Goal: Task Accomplishment & Management: Use online tool/utility

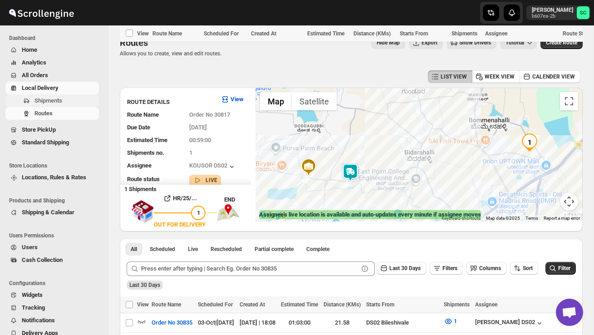
scroll to position [346, 0]
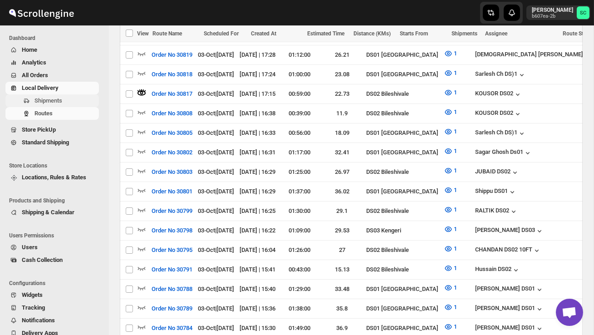
click at [49, 96] on span "Shipments" at bounding box center [65, 100] width 63 height 9
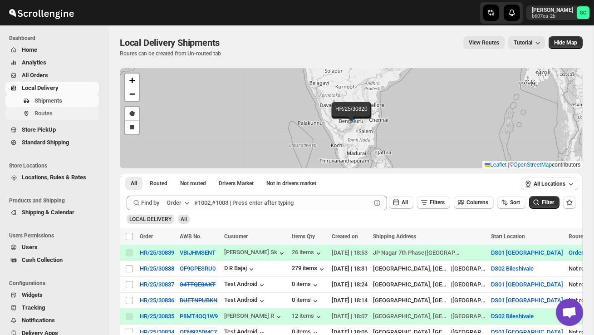
click at [52, 117] on span "Routes" at bounding box center [65, 113] width 63 height 9
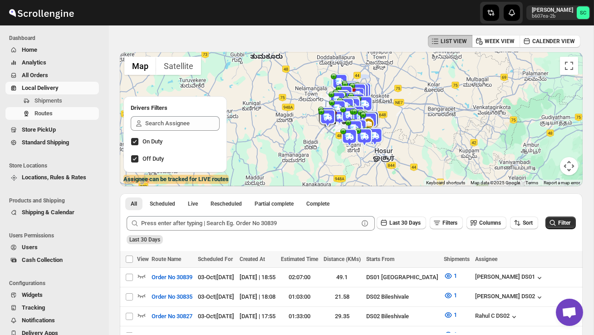
scroll to position [34, 0]
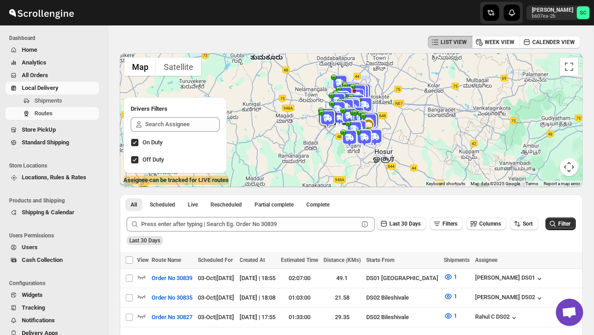
click at [571, 168] on button "Map camera controls" at bounding box center [569, 167] width 18 height 18
click at [546, 167] on button "Zoom out" at bounding box center [546, 167] width 18 height 18
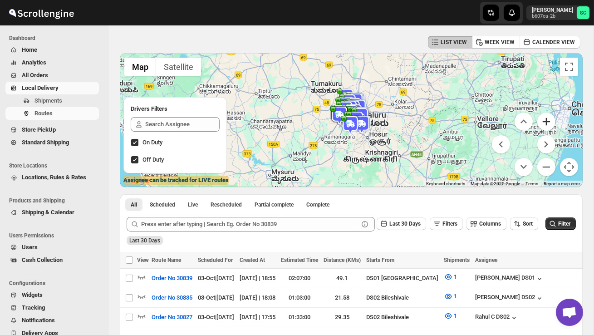
click at [550, 122] on button "Zoom in" at bounding box center [546, 121] width 18 height 18
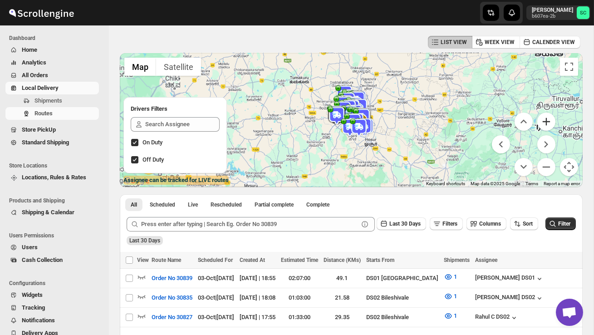
click at [550, 122] on button "Zoom in" at bounding box center [546, 121] width 18 height 18
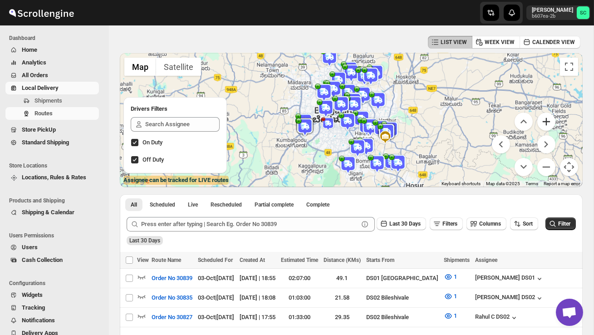
click at [550, 123] on button "Zoom in" at bounding box center [546, 121] width 18 height 18
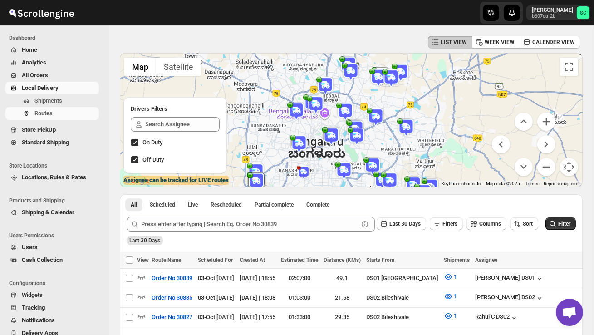
drag, startPoint x: 438, startPoint y: 124, endPoint x: 438, endPoint y: 161, distance: 37.2
click at [438, 163] on div at bounding box center [351, 120] width 463 height 134
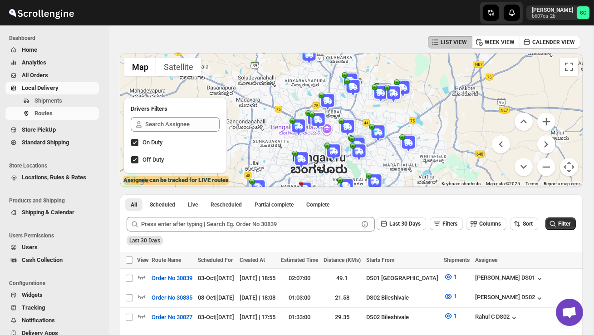
drag, startPoint x: 400, startPoint y: 141, endPoint x: 403, endPoint y: 159, distance: 18.3
click at [403, 159] on div at bounding box center [351, 120] width 463 height 134
click at [379, 128] on img at bounding box center [378, 132] width 18 height 18
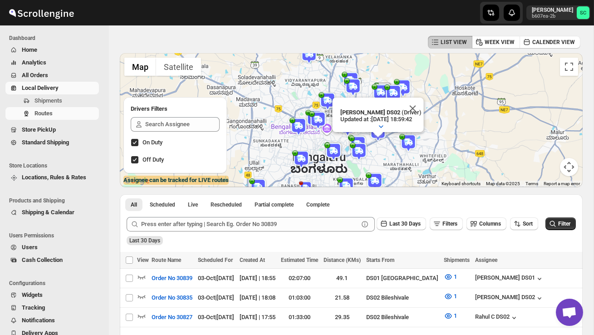
click at [381, 151] on div "[PERSON_NAME] DS02 (Driver) Updated at : [DATE] 18:59:42 Duty mode Enabled Batt…" at bounding box center [351, 120] width 463 height 134
click at [415, 107] on button "Close" at bounding box center [413, 109] width 22 height 22
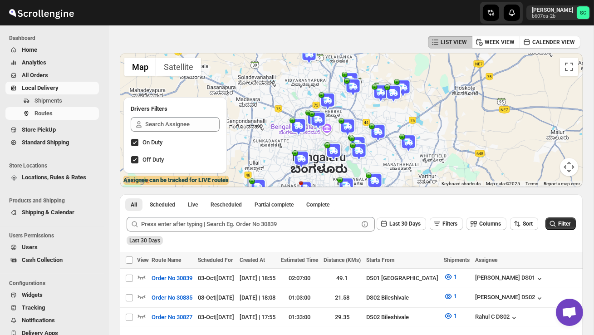
click at [348, 120] on img at bounding box center [347, 127] width 18 height 18
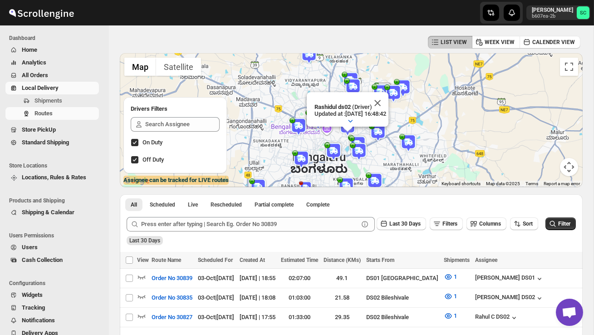
click at [395, 151] on div "[PERSON_NAME] ds02 (Driver) Updated at : [DATE] 16:48:42 Duty mode Enabled Batt…" at bounding box center [351, 120] width 463 height 134
click at [410, 142] on img at bounding box center [408, 143] width 18 height 18
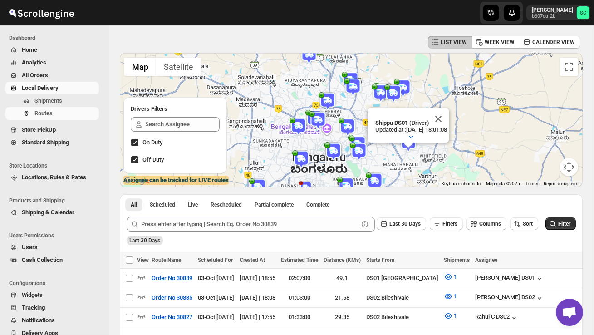
click at [358, 151] on img at bounding box center [359, 151] width 18 height 18
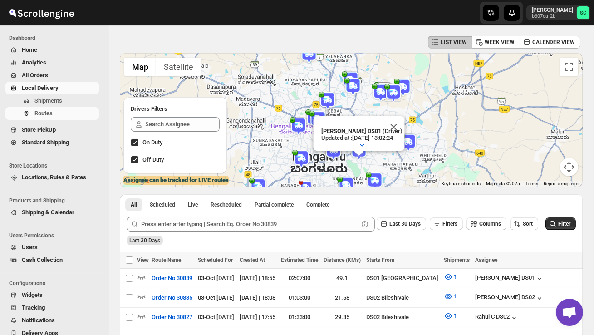
click at [336, 154] on img at bounding box center [333, 151] width 18 height 18
click at [372, 125] on button "Close" at bounding box center [363, 127] width 22 height 22
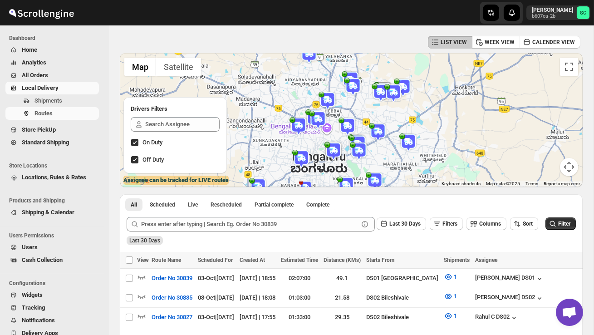
click at [321, 99] on img at bounding box center [327, 101] width 18 height 18
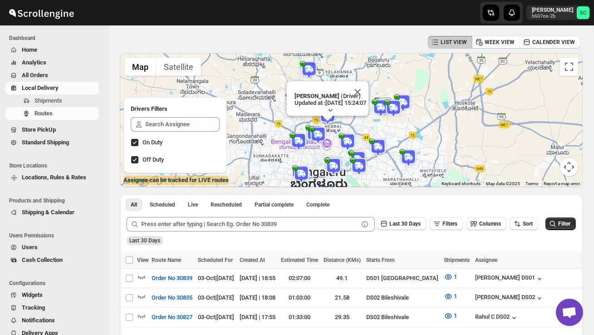
click at [343, 125] on div "Raj Test (Driver) Updated at : [DATE] 15:24:07 Duty mode Enabled Battery percen…" at bounding box center [351, 120] width 463 height 134
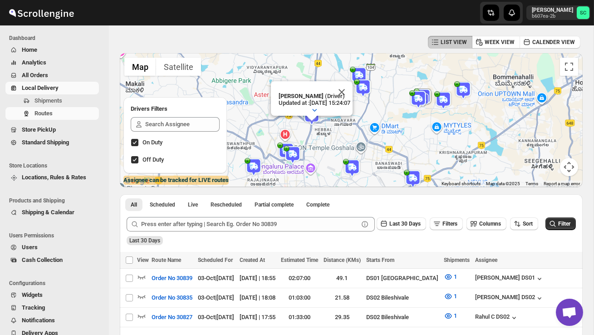
click at [332, 134] on div "Raj Test (Driver) Updated at : [DATE] 15:24:07 Duty mode Enabled Battery percen…" at bounding box center [351, 120] width 463 height 134
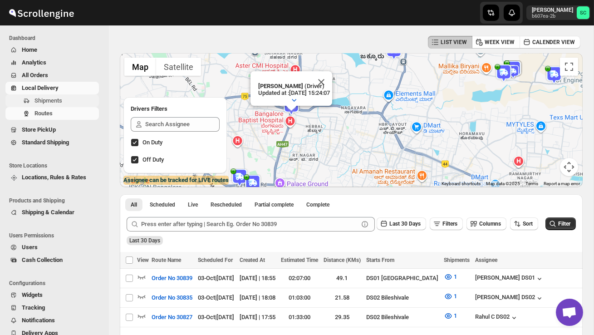
click at [56, 100] on span "Shipments" at bounding box center [48, 100] width 28 height 7
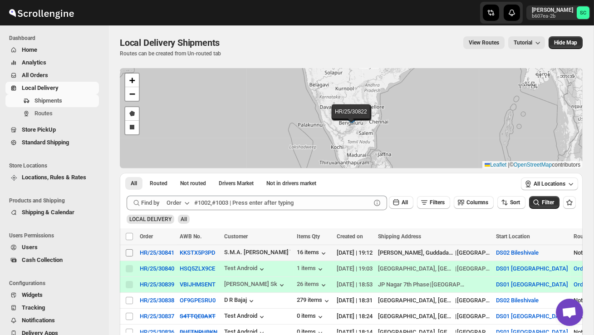
click at [128, 253] on input "Select shipment" at bounding box center [129, 252] width 7 height 7
checkbox input "true"
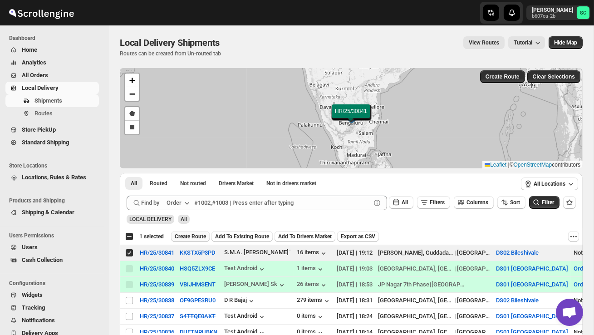
click at [185, 236] on span "Create Route" at bounding box center [190, 236] width 31 height 7
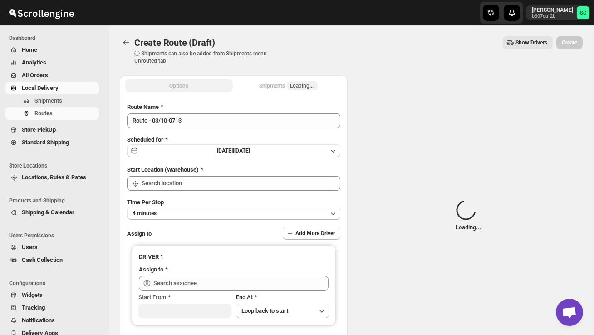
type input "DS02 Bileshivale"
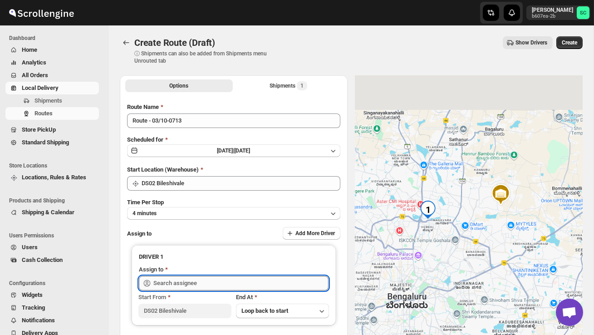
click at [186, 289] on input "text" at bounding box center [240, 283] width 175 height 15
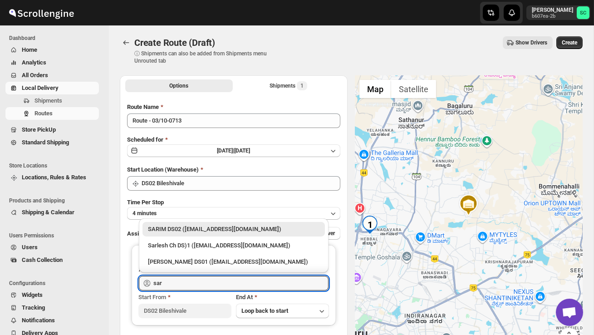
click at [228, 230] on div "SARIM DS02 ([EMAIL_ADDRESS][DOMAIN_NAME])" at bounding box center [233, 229] width 171 height 9
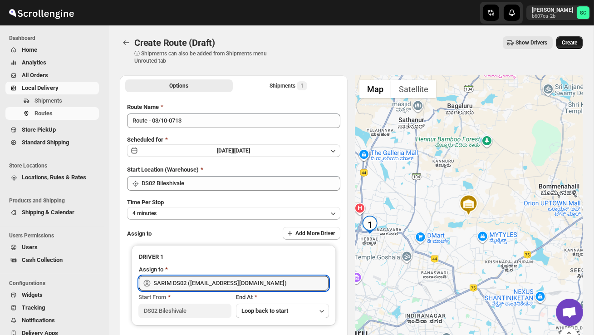
type input "SARIM DS02 ([EMAIL_ADDRESS][DOMAIN_NAME])"
click at [565, 47] on button "Create" at bounding box center [569, 42] width 26 height 13
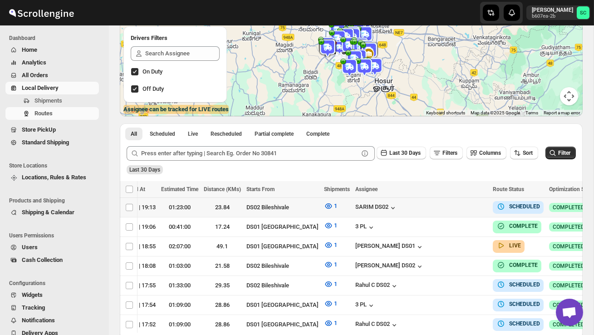
scroll to position [0, 120]
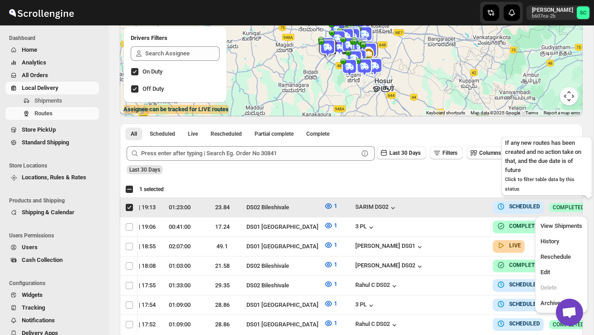
scroll to position [0, 0]
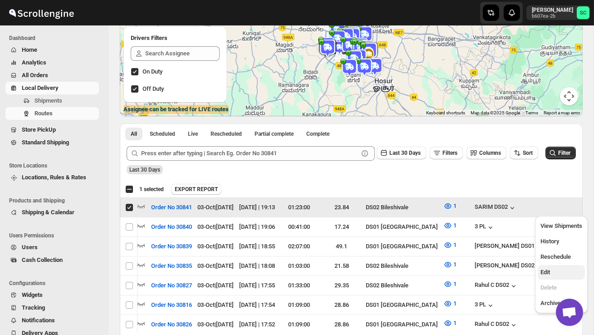
click at [558, 269] on span "Edit" at bounding box center [561, 272] width 42 height 9
checkbox input "false"
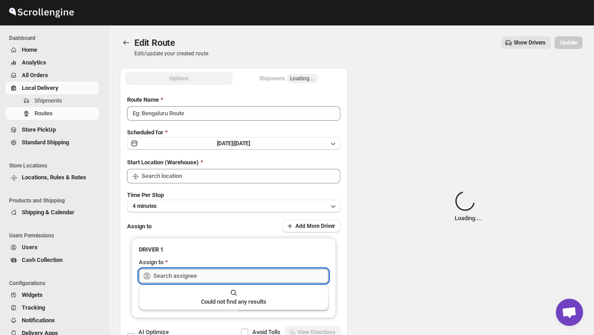
click at [232, 271] on input "text" at bounding box center [240, 276] width 175 height 15
type input "Order No 30841"
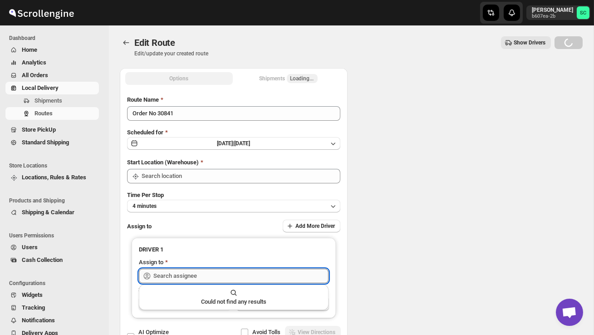
type input "DS02 Bileshivale"
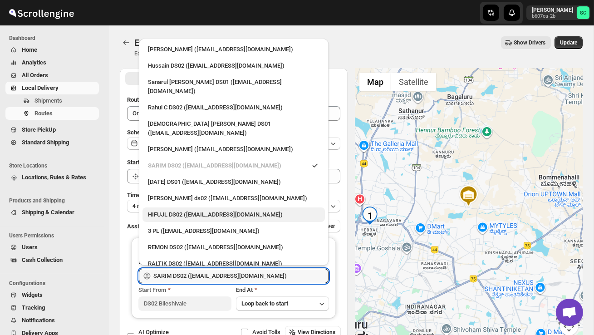
click at [201, 210] on div "HIFUJL DS02 ([EMAIL_ADDRESS][DOMAIN_NAME])" at bounding box center [233, 214] width 171 height 9
type input "HIFUJL DS02 ([EMAIL_ADDRESS][DOMAIN_NAME])"
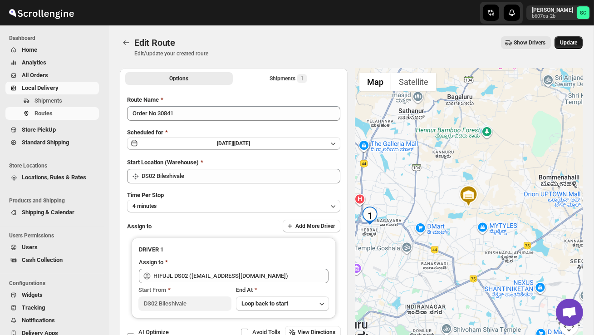
click at [571, 40] on span "Update" at bounding box center [568, 42] width 17 height 7
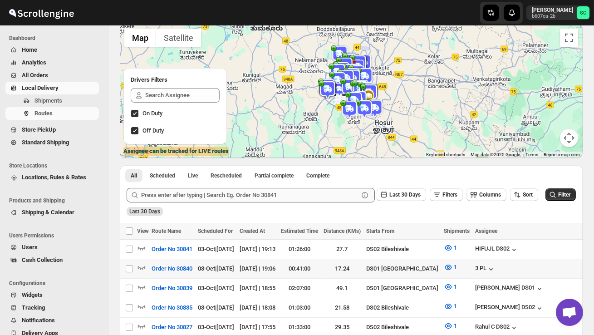
scroll to position [64, 0]
click at [43, 98] on span "Shipments" at bounding box center [48, 100] width 28 height 7
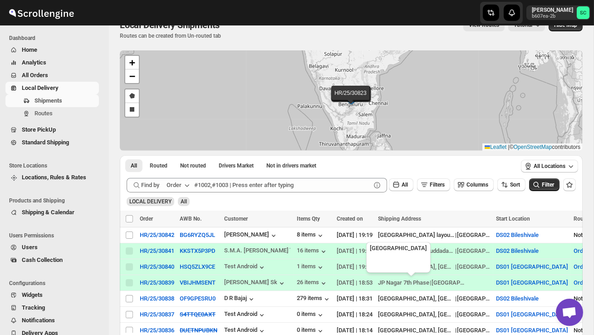
scroll to position [22, 0]
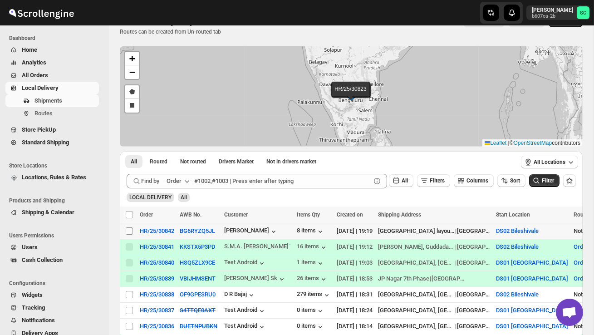
click at [126, 232] on input "Select shipment" at bounding box center [129, 230] width 7 height 7
checkbox input "true"
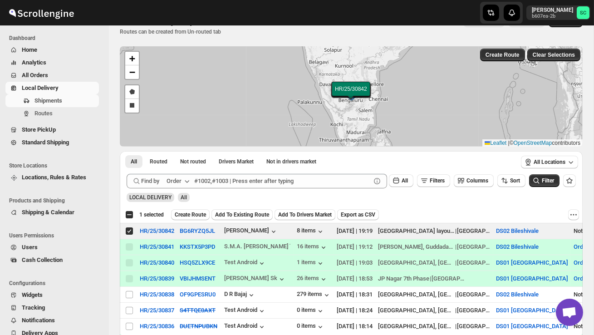
click at [180, 215] on span "Create Route" at bounding box center [190, 214] width 31 height 7
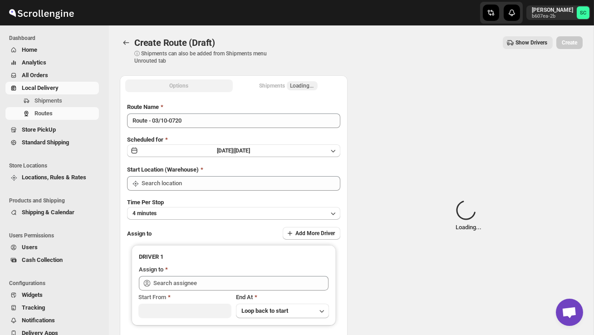
type input "DS02 Bileshivale"
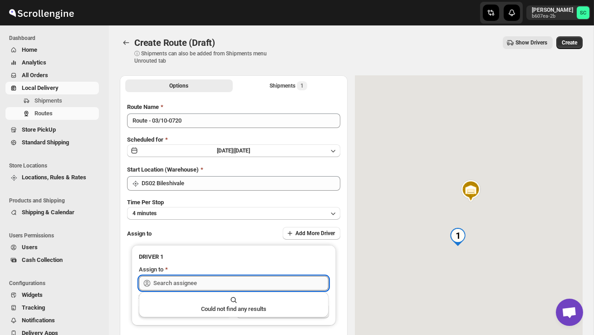
click at [188, 278] on input "text" at bounding box center [240, 283] width 175 height 15
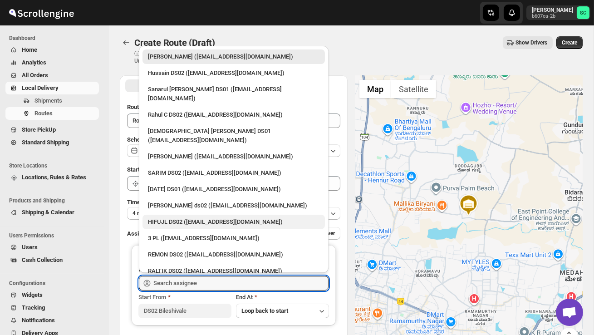
click at [189, 217] on div "HIFUJL DS02 ([EMAIL_ADDRESS][DOMAIN_NAME])" at bounding box center [233, 221] width 171 height 9
type input "HIFUJL DS02 ([EMAIL_ADDRESS][DOMAIN_NAME])"
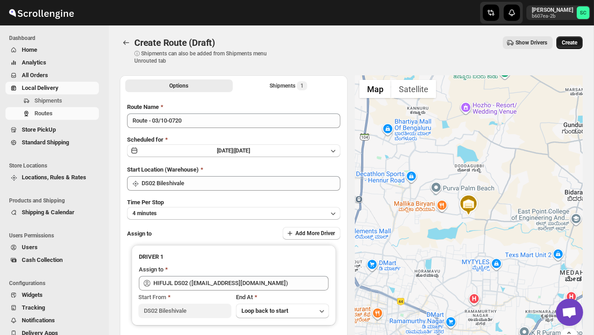
click at [570, 41] on span "Create" at bounding box center [569, 42] width 15 height 7
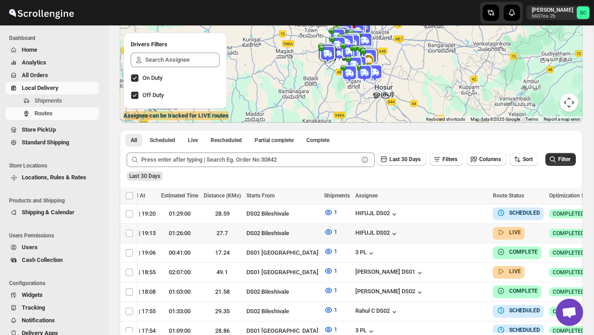
scroll to position [0, 120]
checkbox input "true"
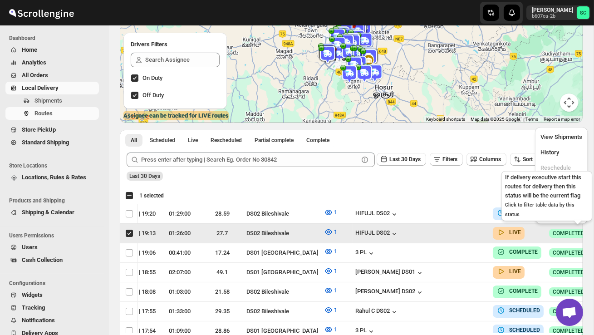
scroll to position [0, 0]
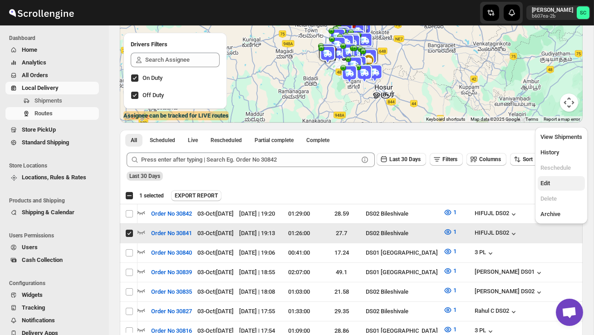
click at [561, 180] on span "Edit" at bounding box center [561, 183] width 42 height 9
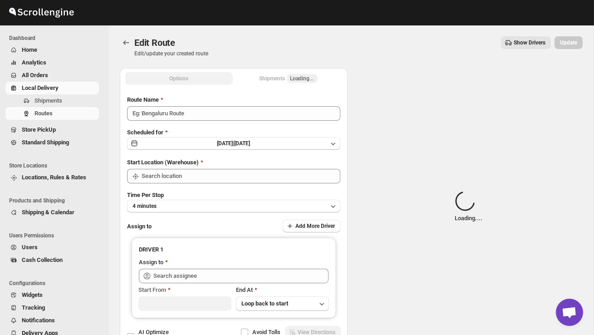
type input "Order No 30841"
type input "DS02 Bileshivale"
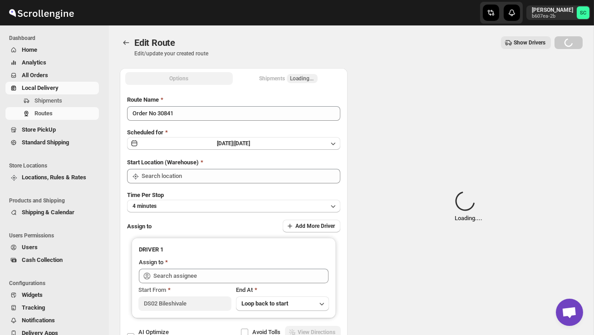
type input "DS02 Bileshivale"
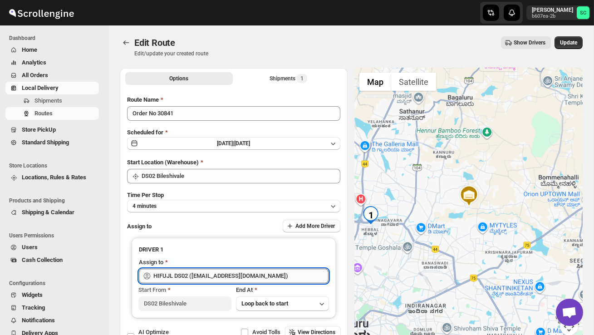
click at [263, 276] on input "HIFUJL DS02 ([EMAIL_ADDRESS][DOMAIN_NAME])" at bounding box center [240, 276] width 175 height 15
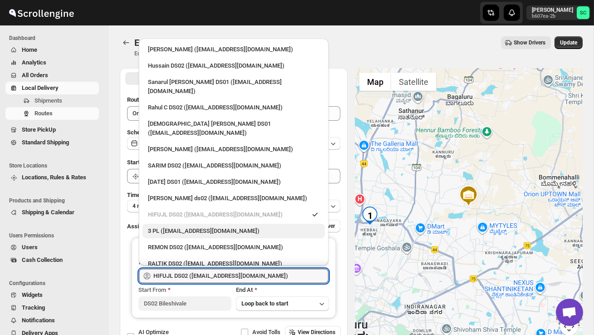
click at [205, 226] on div "3 PL ([EMAIL_ADDRESS][DOMAIN_NAME])" at bounding box center [233, 230] width 171 height 9
type input "3 PL ([EMAIL_ADDRESS][DOMAIN_NAME])"
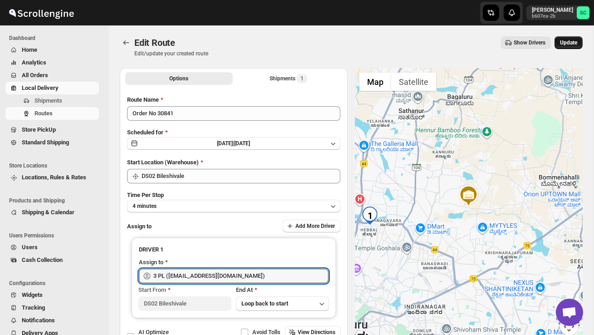
click at [566, 46] on button "Update" at bounding box center [568, 42] width 28 height 13
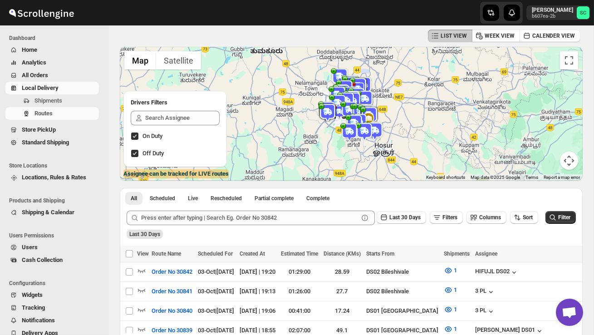
scroll to position [20, 0]
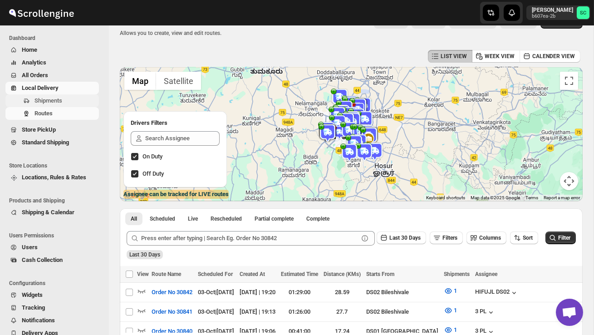
click at [62, 100] on span "Shipments" at bounding box center [48, 100] width 28 height 7
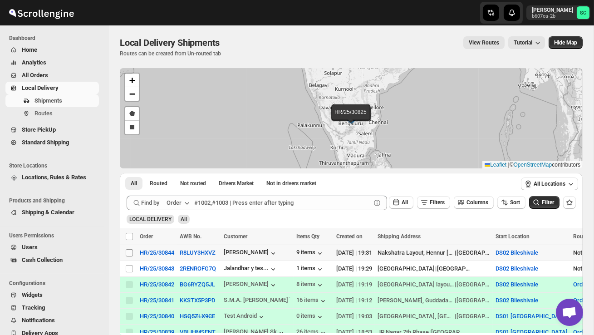
click at [128, 252] on input "Select shipment" at bounding box center [129, 252] width 7 height 7
checkbox input "true"
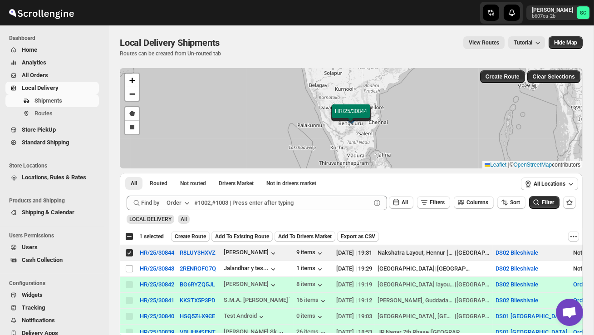
click at [196, 238] on span "Create Route" at bounding box center [190, 236] width 31 height 7
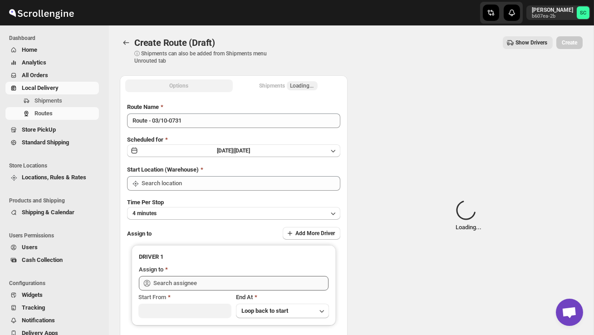
type input "DS02 Bileshivale"
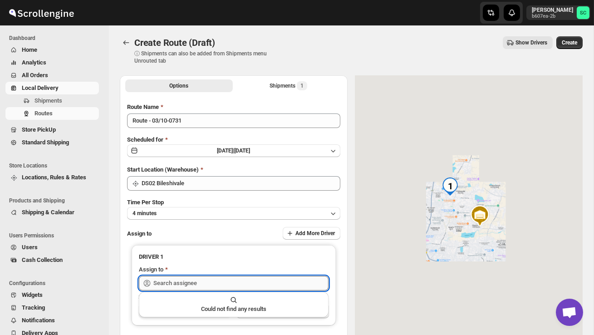
click at [181, 283] on input "text" at bounding box center [240, 283] width 175 height 15
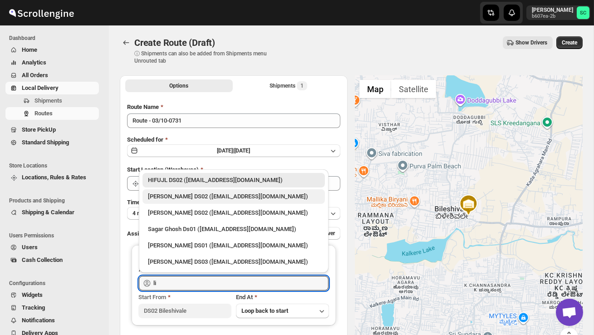
click at [224, 193] on div "[PERSON_NAME] DS02 ([EMAIL_ADDRESS][DOMAIN_NAME])" at bounding box center [233, 196] width 171 height 9
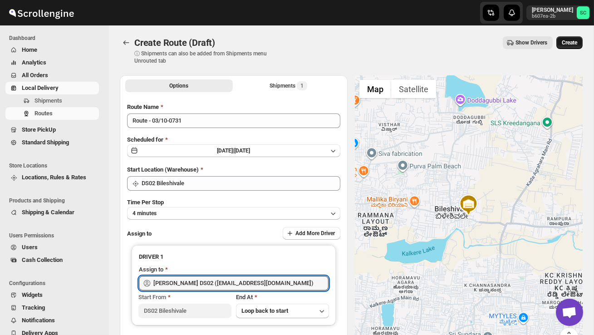
type input "[PERSON_NAME] DS02 ([EMAIL_ADDRESS][DOMAIN_NAME])"
click at [571, 39] on span "Create" at bounding box center [569, 42] width 15 height 7
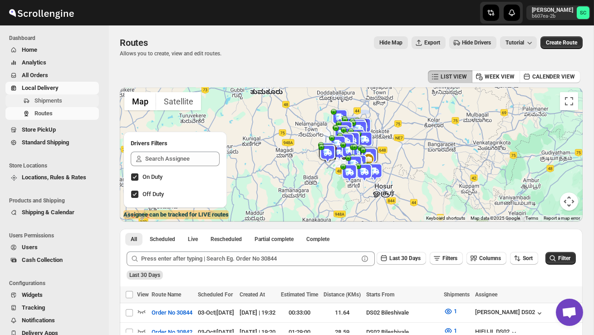
click at [66, 101] on span "Shipments" at bounding box center [65, 100] width 63 height 9
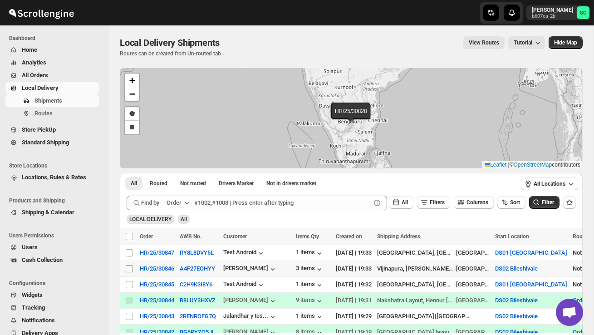
click at [131, 269] on input "Select shipment" at bounding box center [129, 268] width 7 height 7
checkbox input "true"
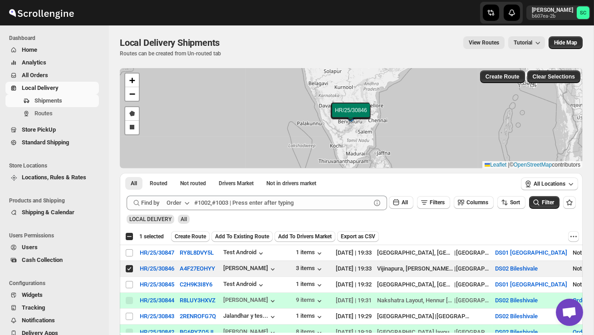
click at [191, 233] on span "Create Route" at bounding box center [190, 236] width 31 height 7
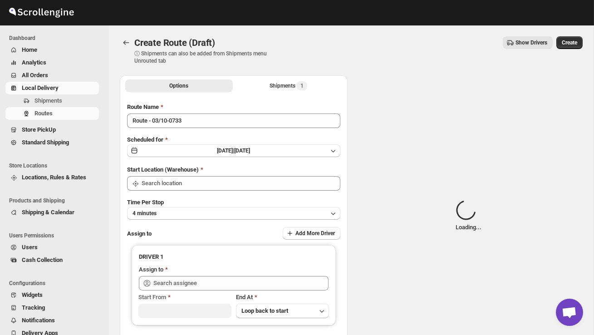
type input "DS02 Bileshivale"
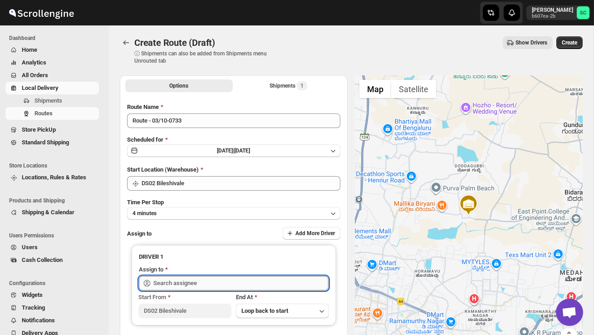
click at [189, 281] on input "text" at bounding box center [240, 283] width 175 height 15
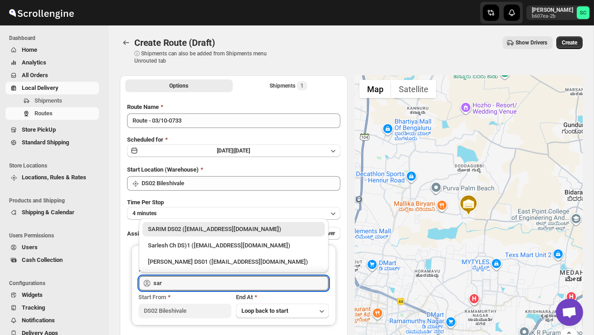
click at [226, 231] on div "SARIM DS02 ([EMAIL_ADDRESS][DOMAIN_NAME])" at bounding box center [233, 229] width 171 height 9
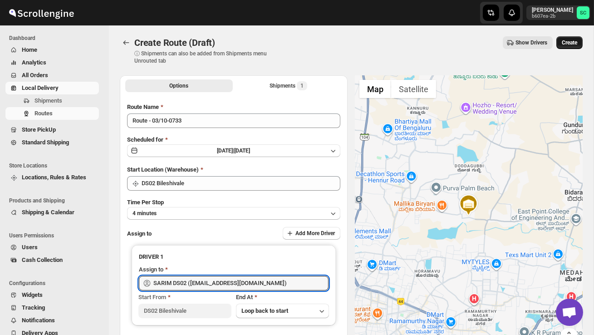
type input "SARIM DS02 ([EMAIL_ADDRESS][DOMAIN_NAME])"
click at [566, 43] on span "Create" at bounding box center [569, 42] width 15 height 7
